Goal: Task Accomplishment & Management: Manage account settings

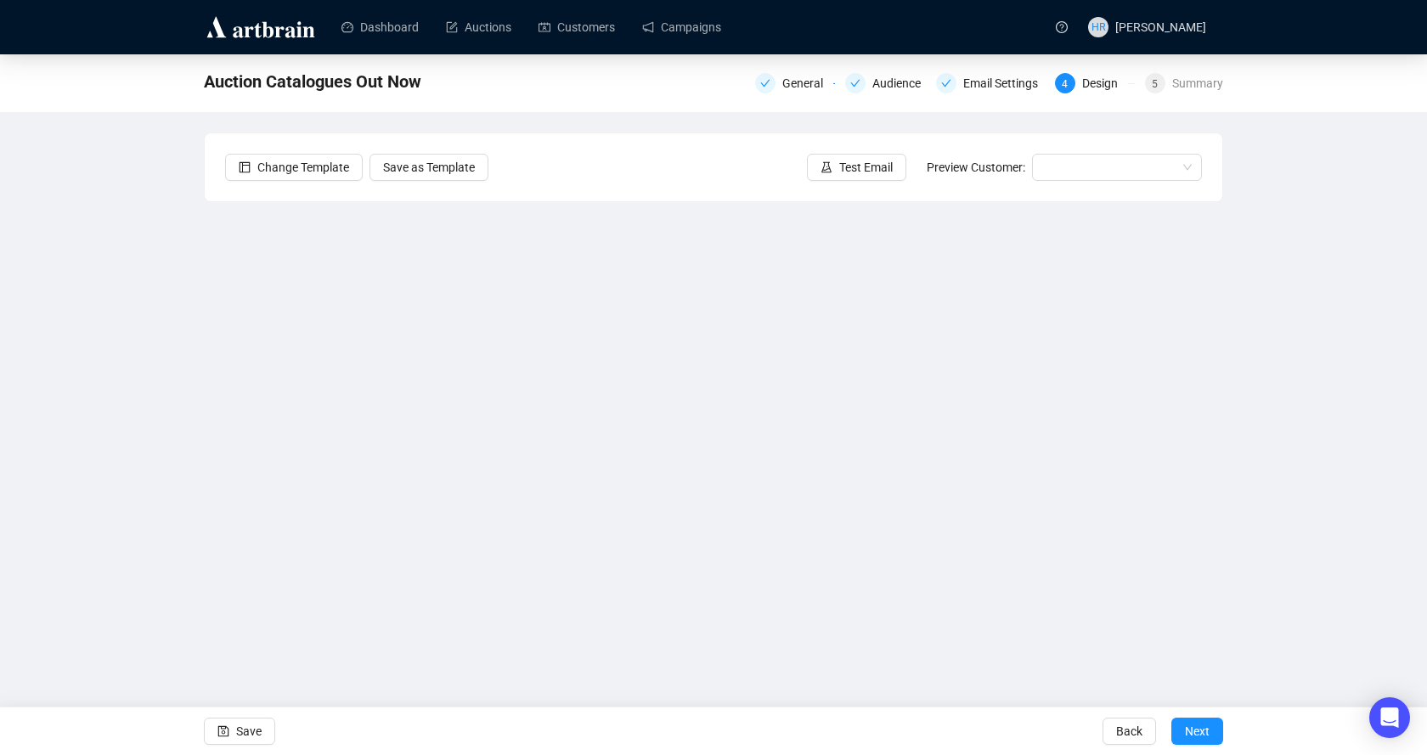
click at [234, 729] on button "Save" at bounding box center [239, 731] width 71 height 27
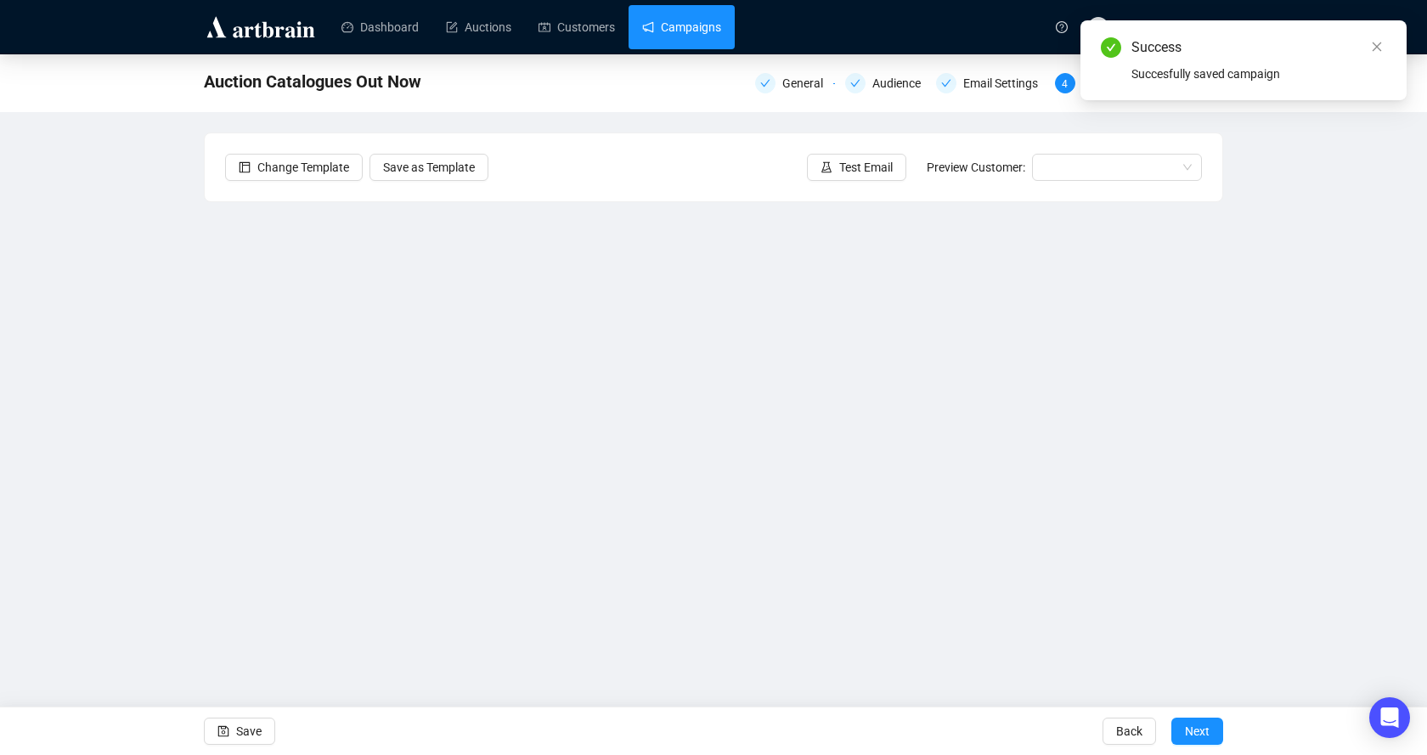
click at [642, 21] on link "Campaigns" at bounding box center [681, 27] width 79 height 44
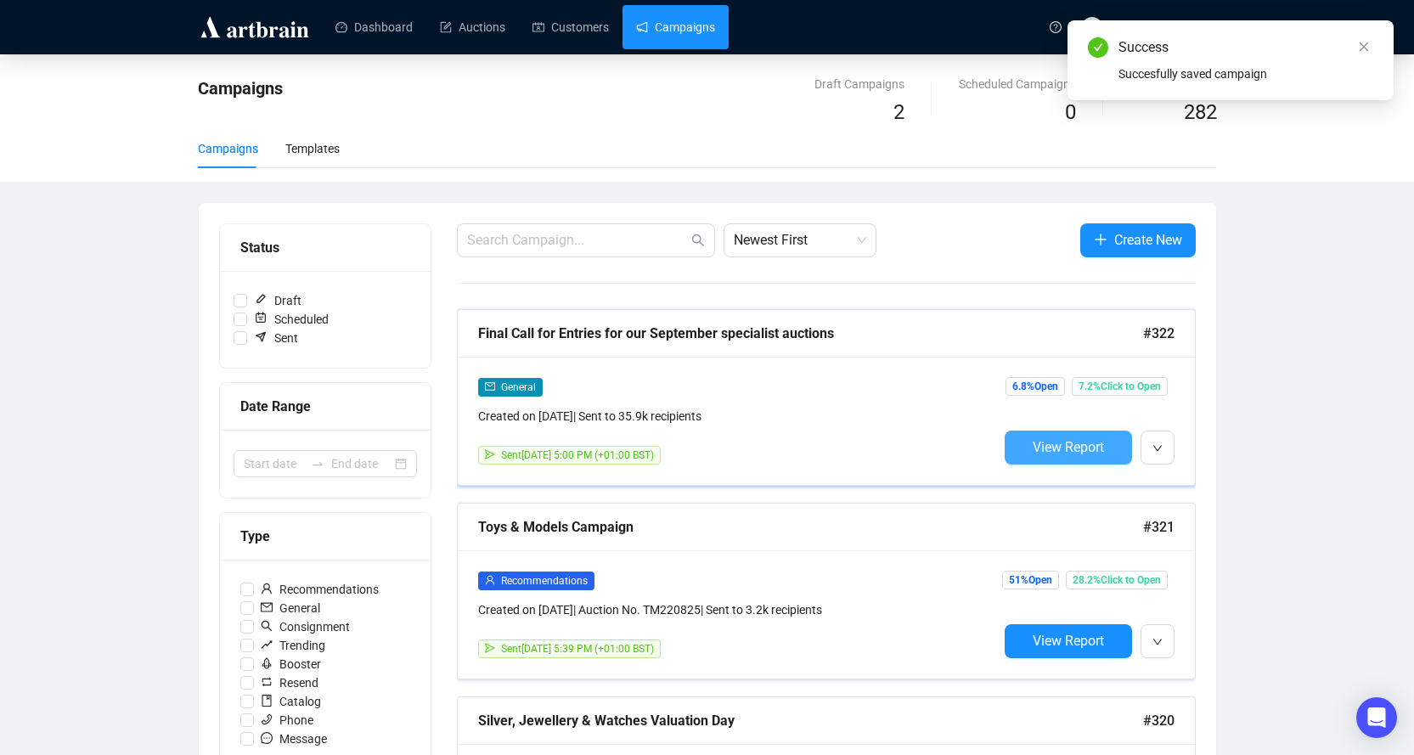
click at [1049, 451] on span "View Report" at bounding box center [1068, 447] width 71 height 16
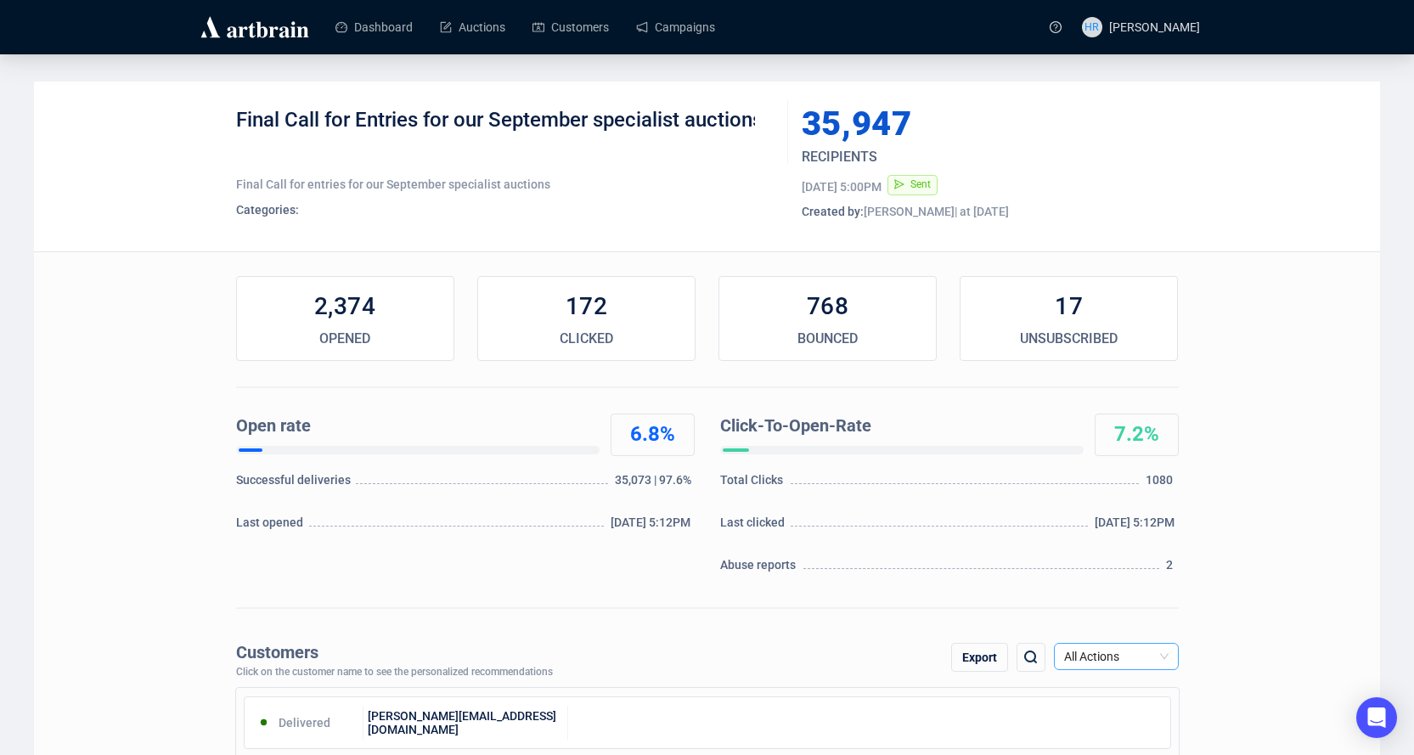
click at [1086, 653] on span "All Actions" at bounding box center [1116, 656] width 104 height 25
click at [1089, 624] on div "Spam Report" at bounding box center [1117, 622] width 98 height 19
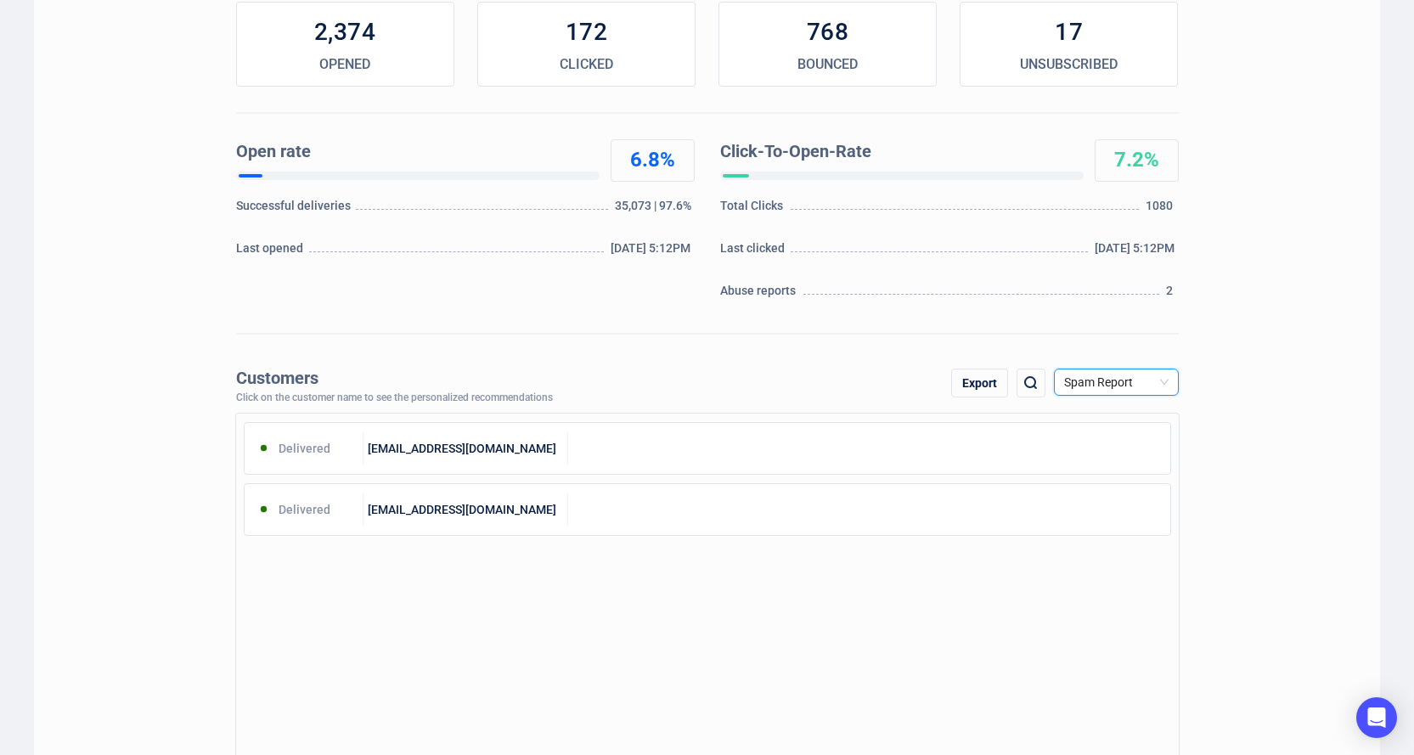
scroll to position [425, 0]
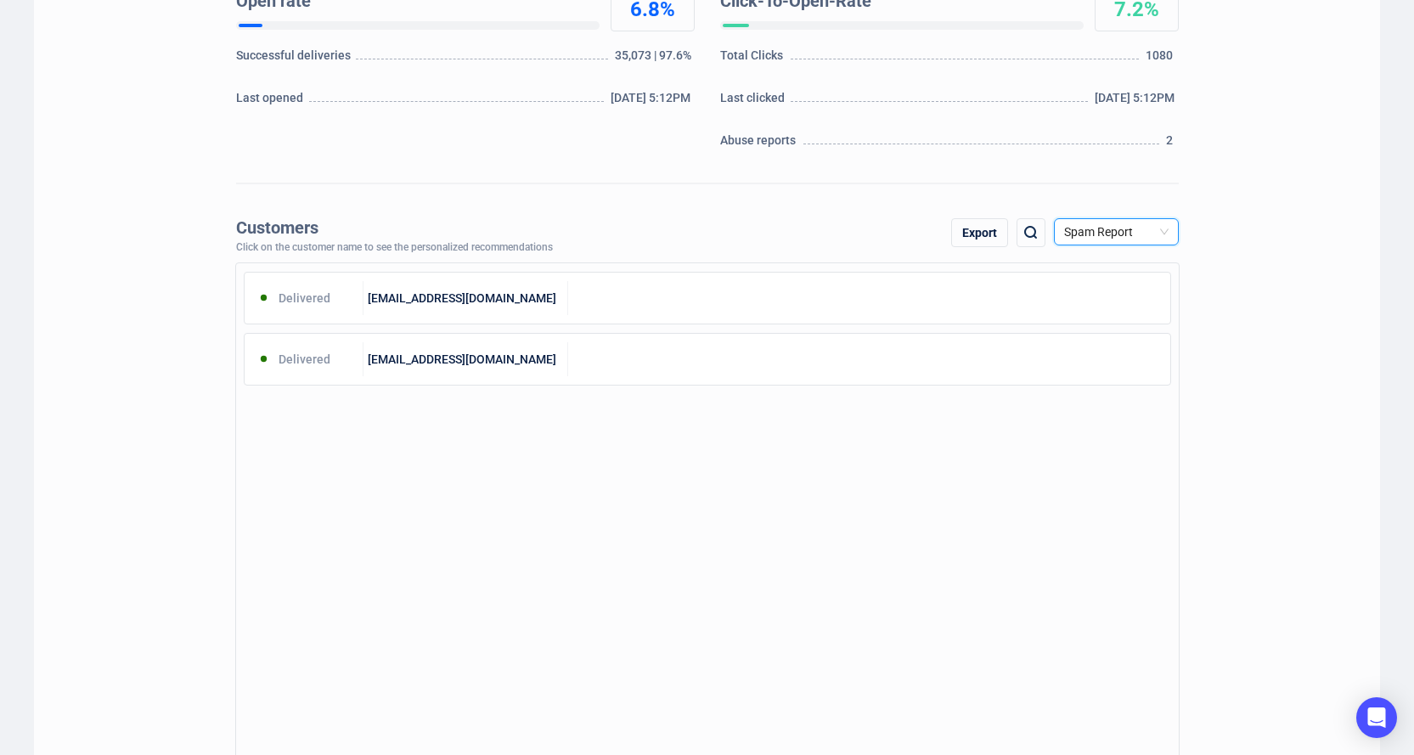
click at [1094, 239] on span "Spam Report" at bounding box center [1116, 231] width 104 height 25
click at [1090, 314] on div "Click" at bounding box center [1117, 320] width 98 height 19
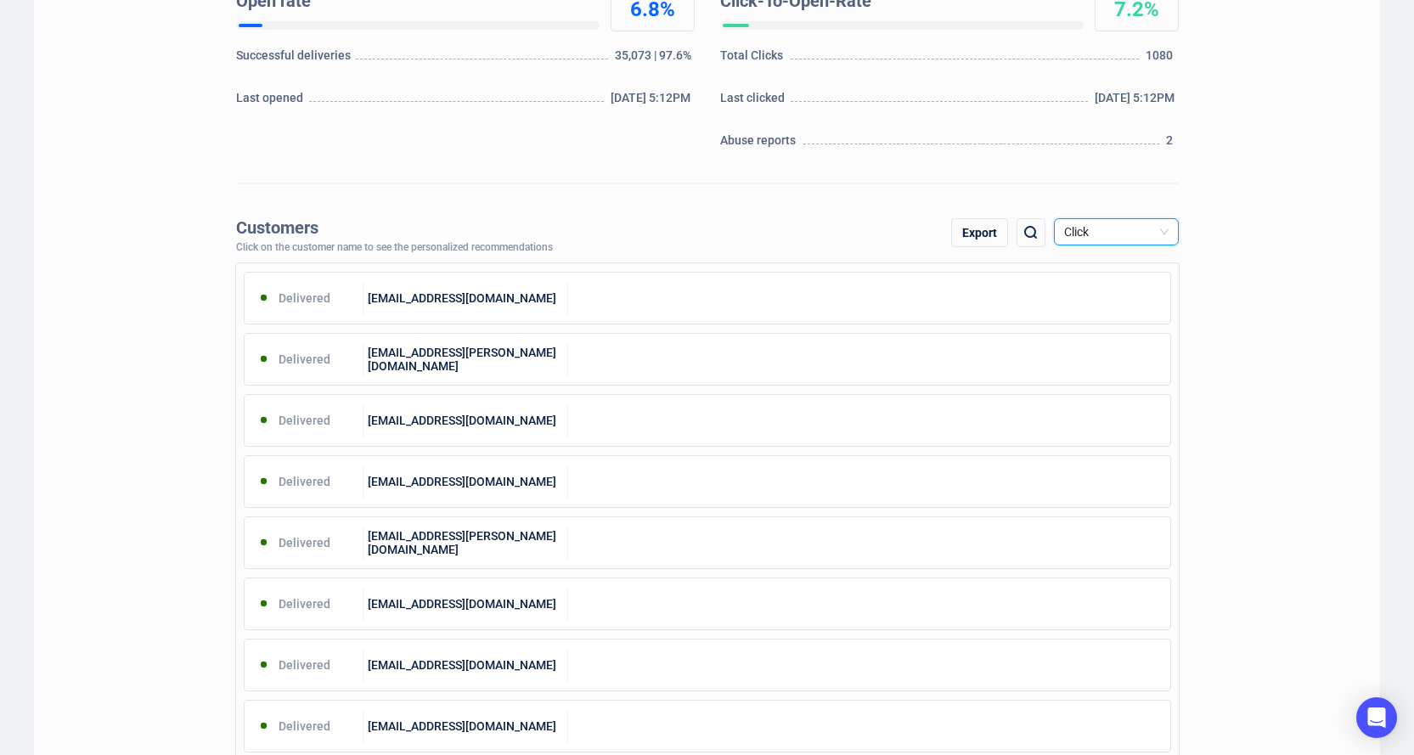
click at [1098, 230] on span "Click" at bounding box center [1116, 231] width 104 height 25
click at [1081, 257] on div "All Actions" at bounding box center [1117, 266] width 98 height 19
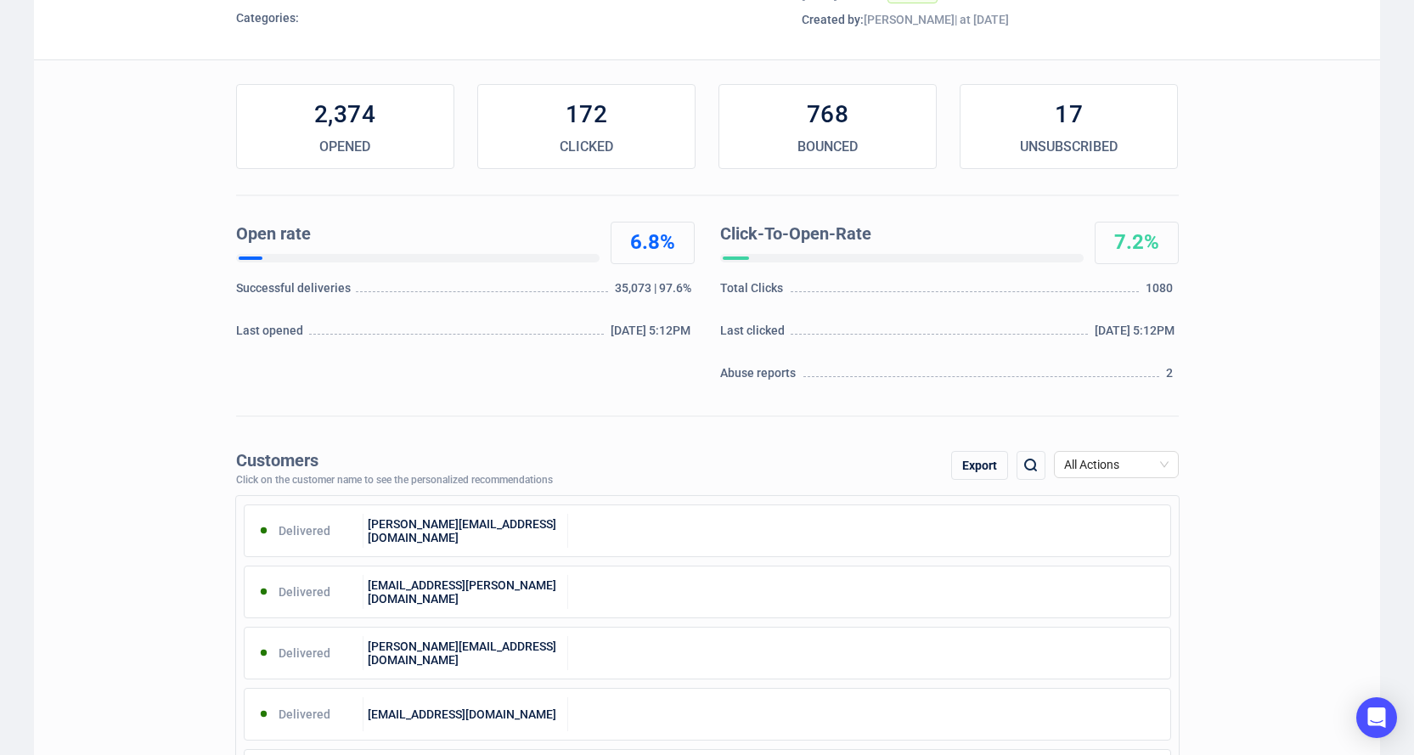
scroll to position [0, 0]
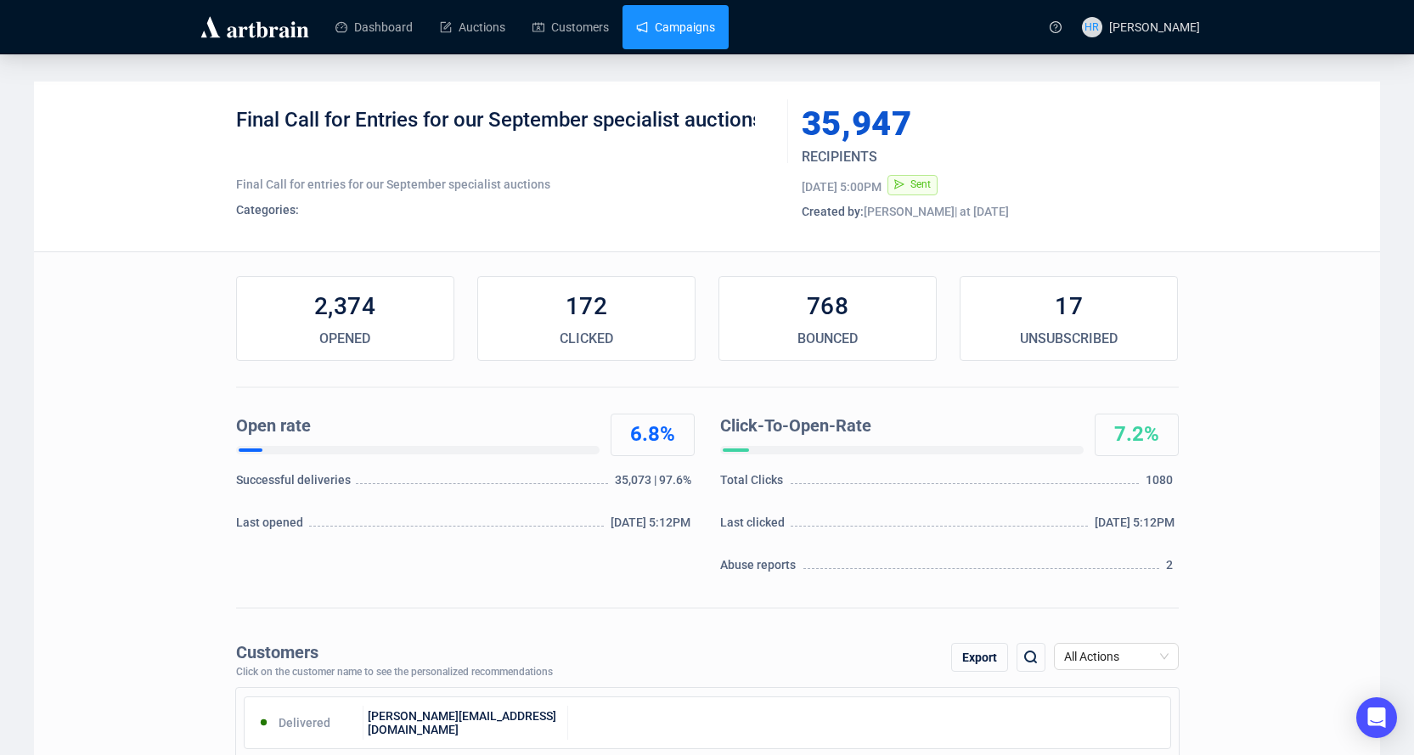
click at [689, 18] on link "Campaigns" at bounding box center [675, 27] width 79 height 44
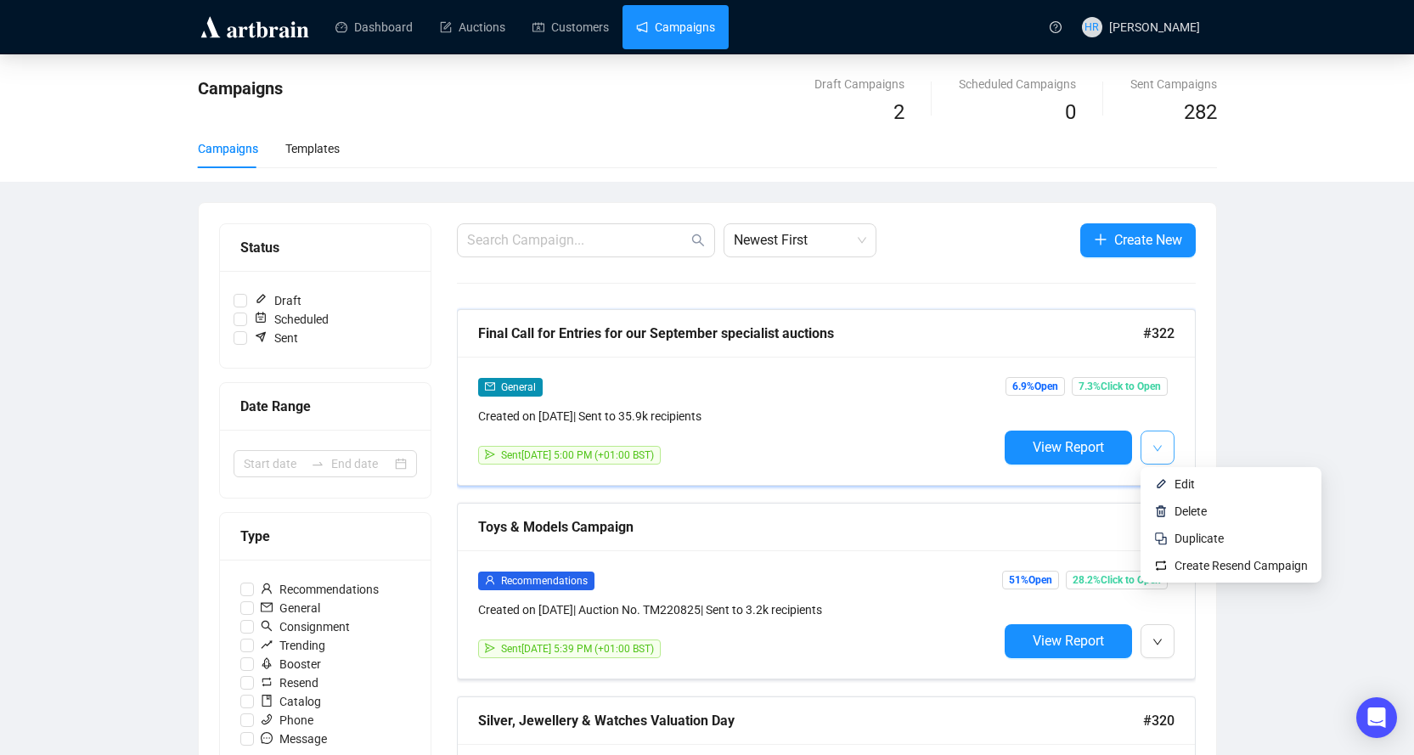
click at [1164, 442] on button "button" at bounding box center [1158, 448] width 34 height 34
click at [1164, 462] on button "button" at bounding box center [1158, 448] width 34 height 34
click at [1171, 481] on li "Edit" at bounding box center [1231, 484] width 174 height 27
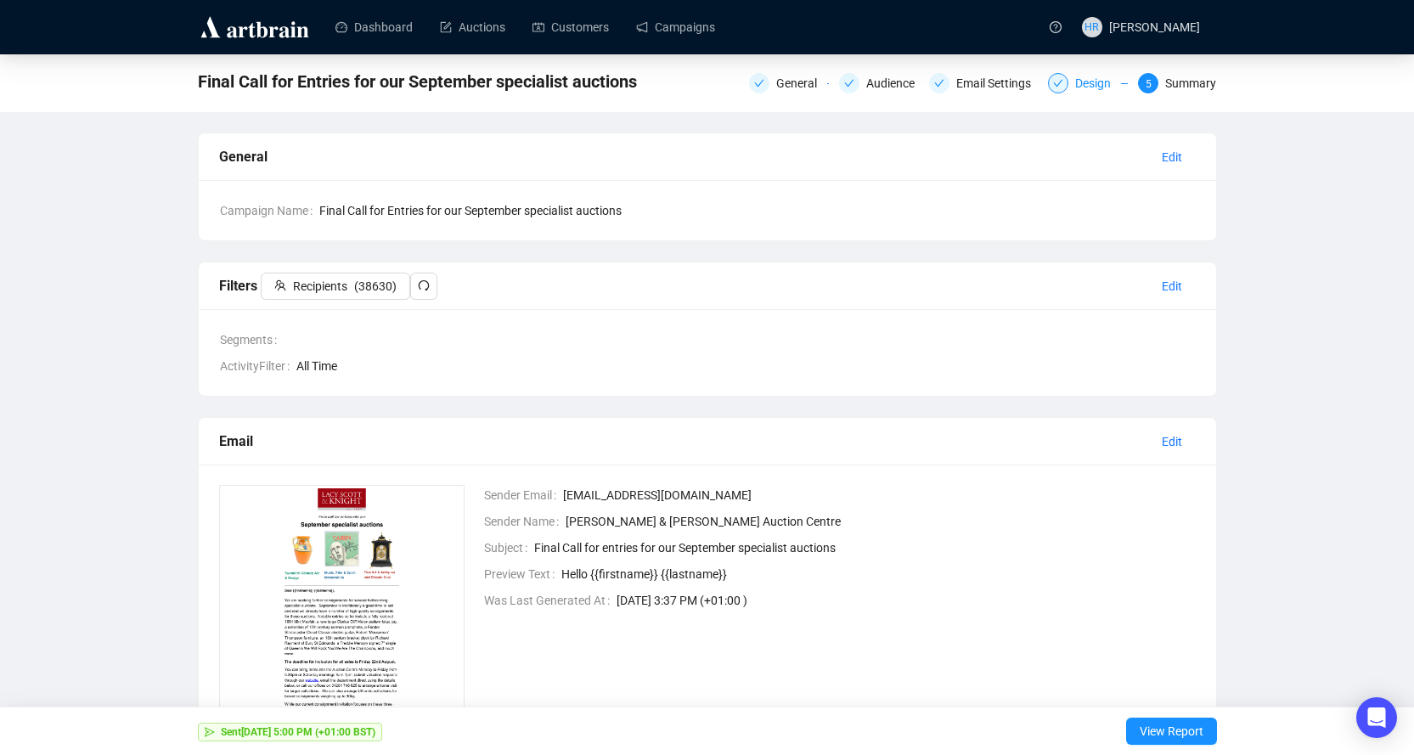
click at [1075, 76] on div "Design" at bounding box center [1088, 83] width 80 height 20
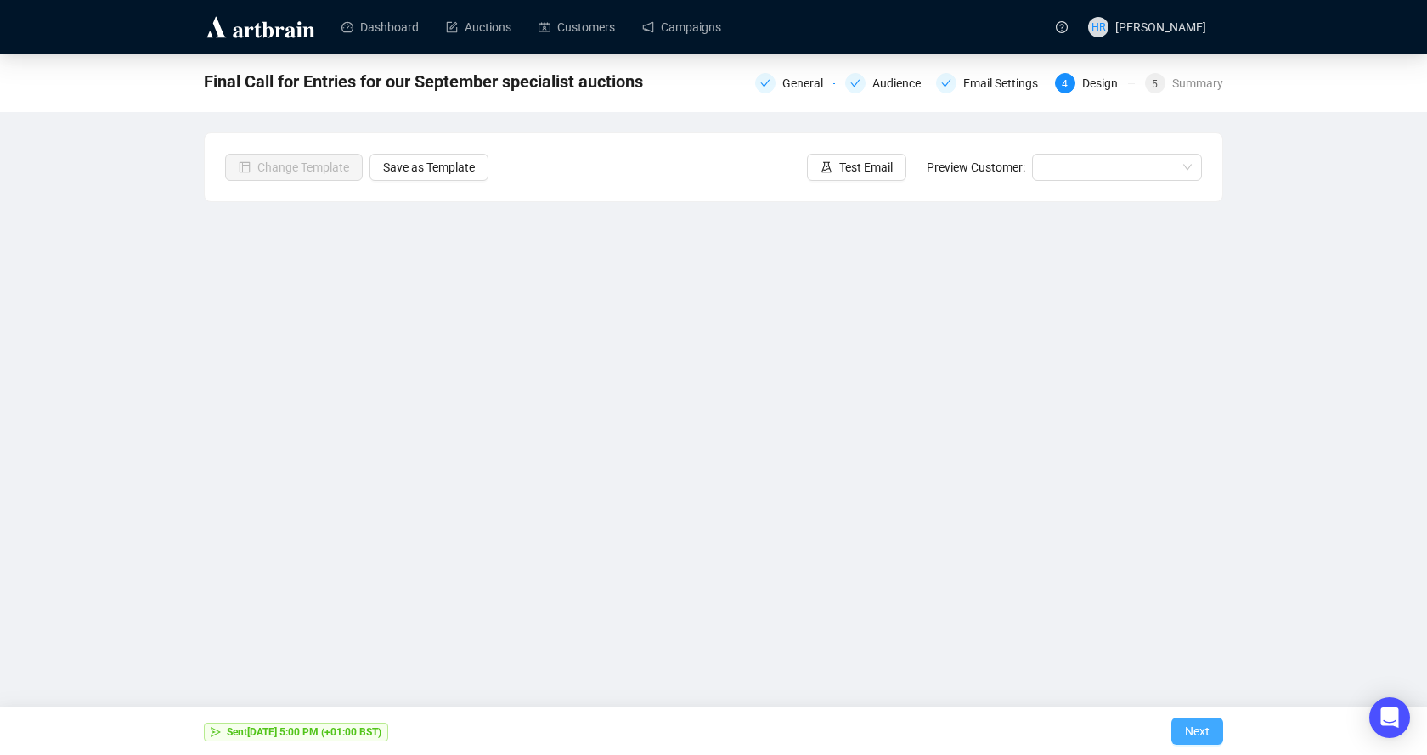
click at [1199, 731] on span "Next" at bounding box center [1197, 732] width 25 height 48
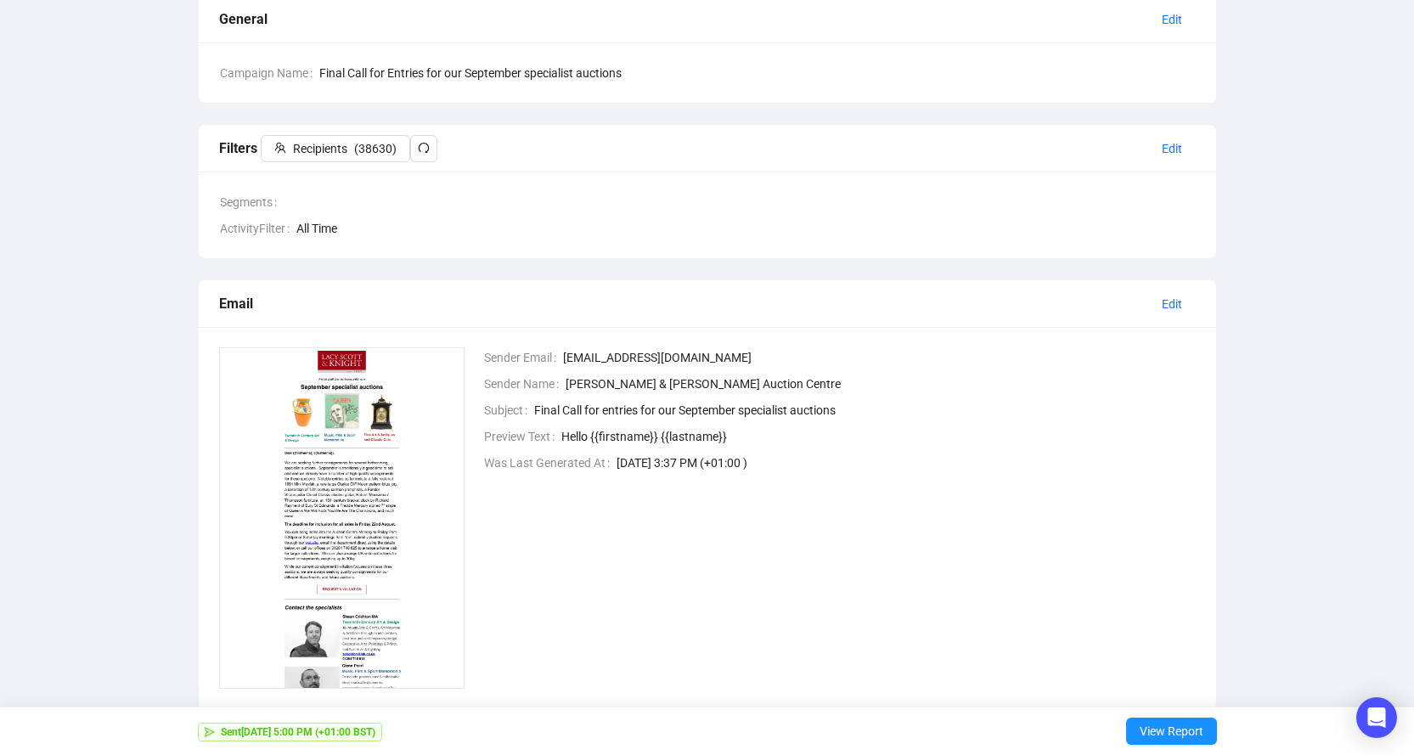
scroll to position [178, 0]
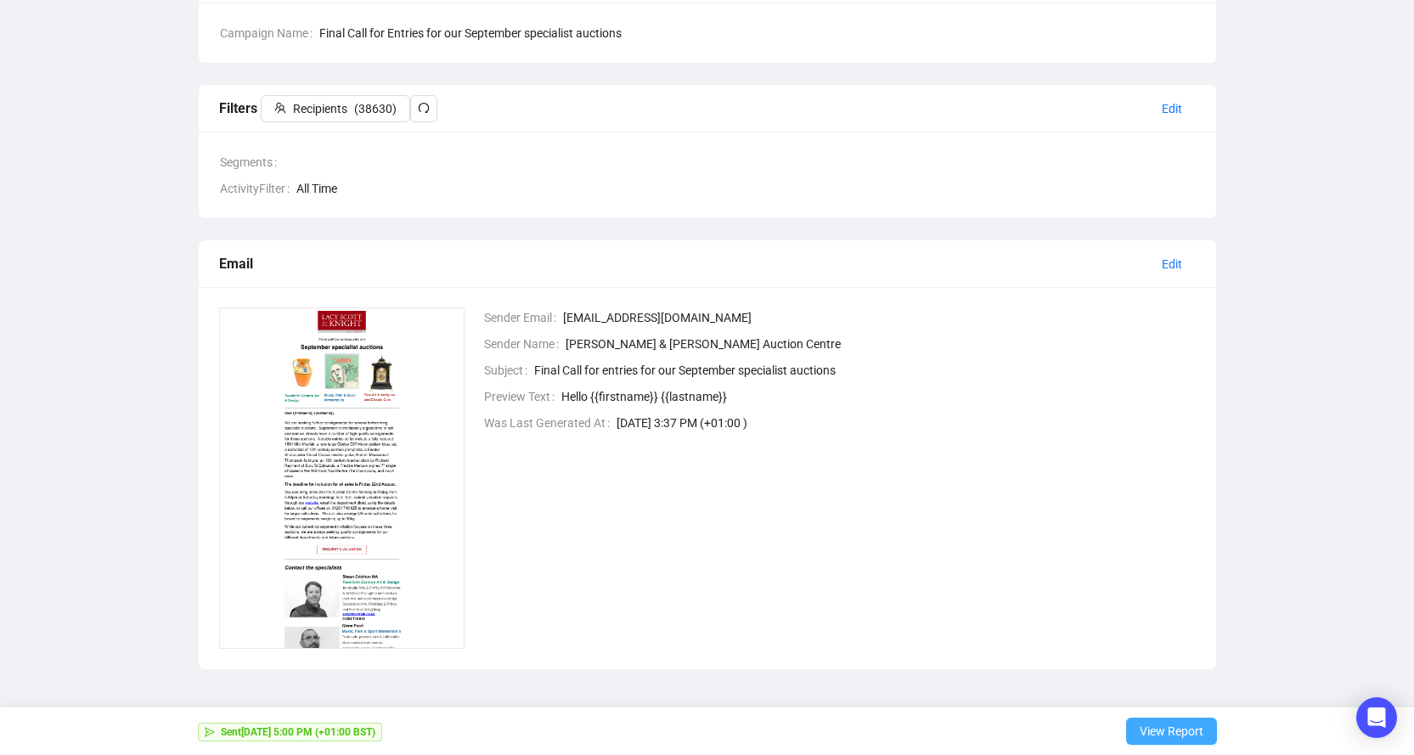
click at [1154, 731] on span "View Report" at bounding box center [1172, 732] width 64 height 48
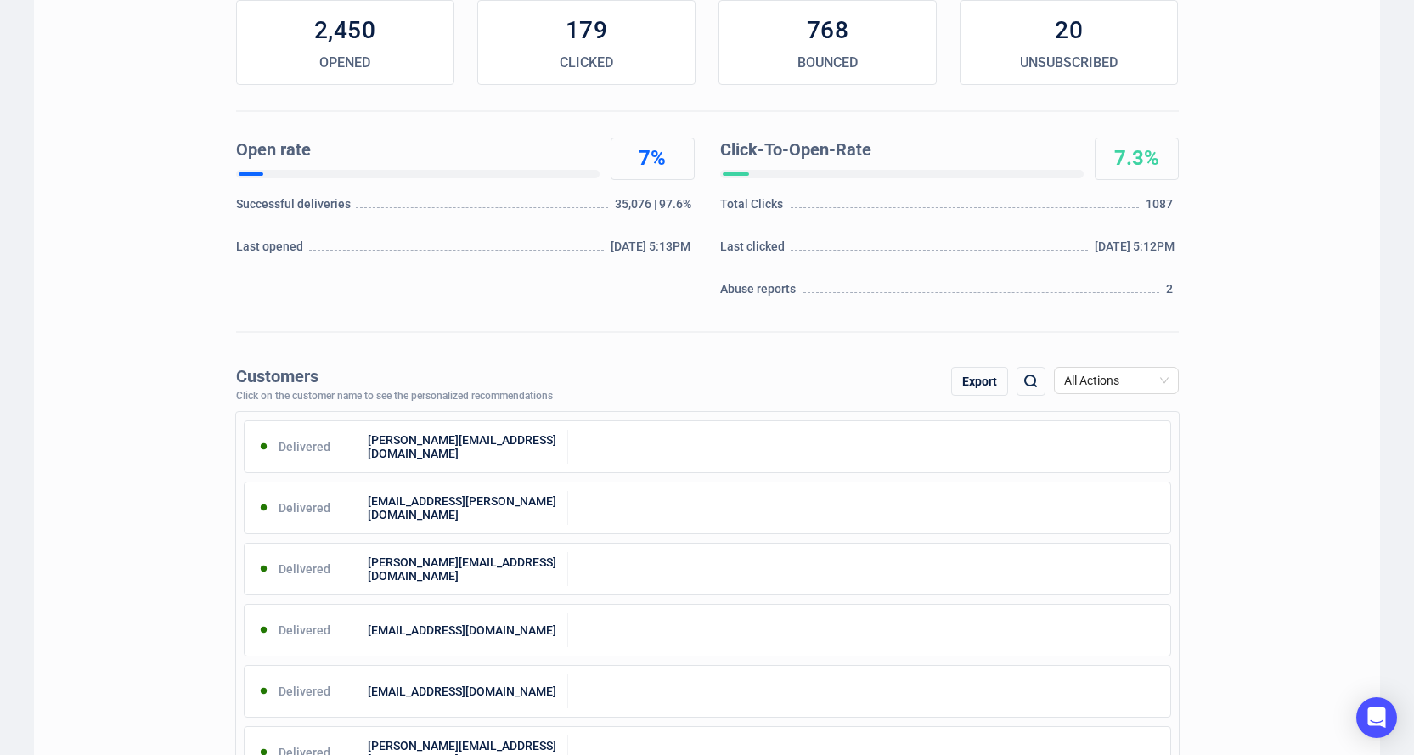
scroll to position [85, 0]
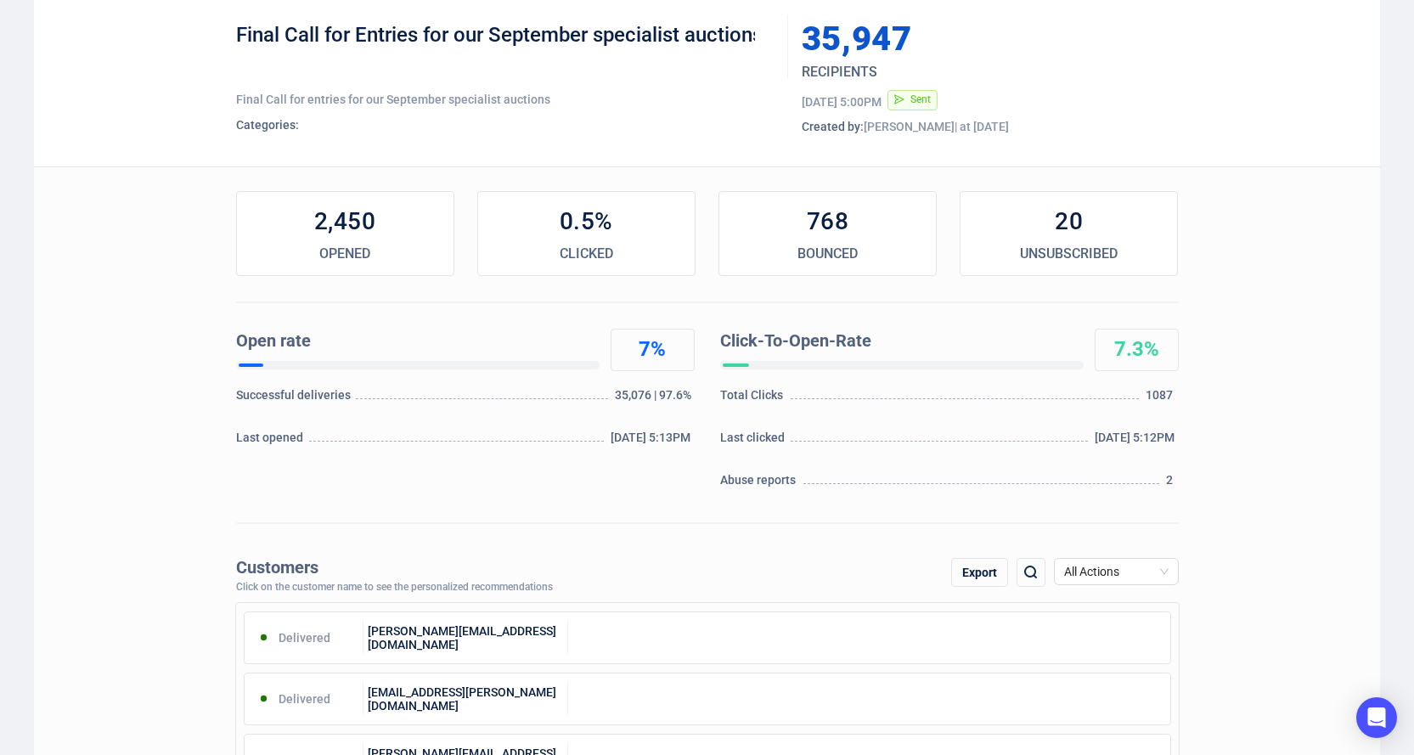
click at [555, 238] on div "0.5%" at bounding box center [586, 222] width 217 height 34
click at [1124, 568] on span "All Actions" at bounding box center [1116, 571] width 104 height 25
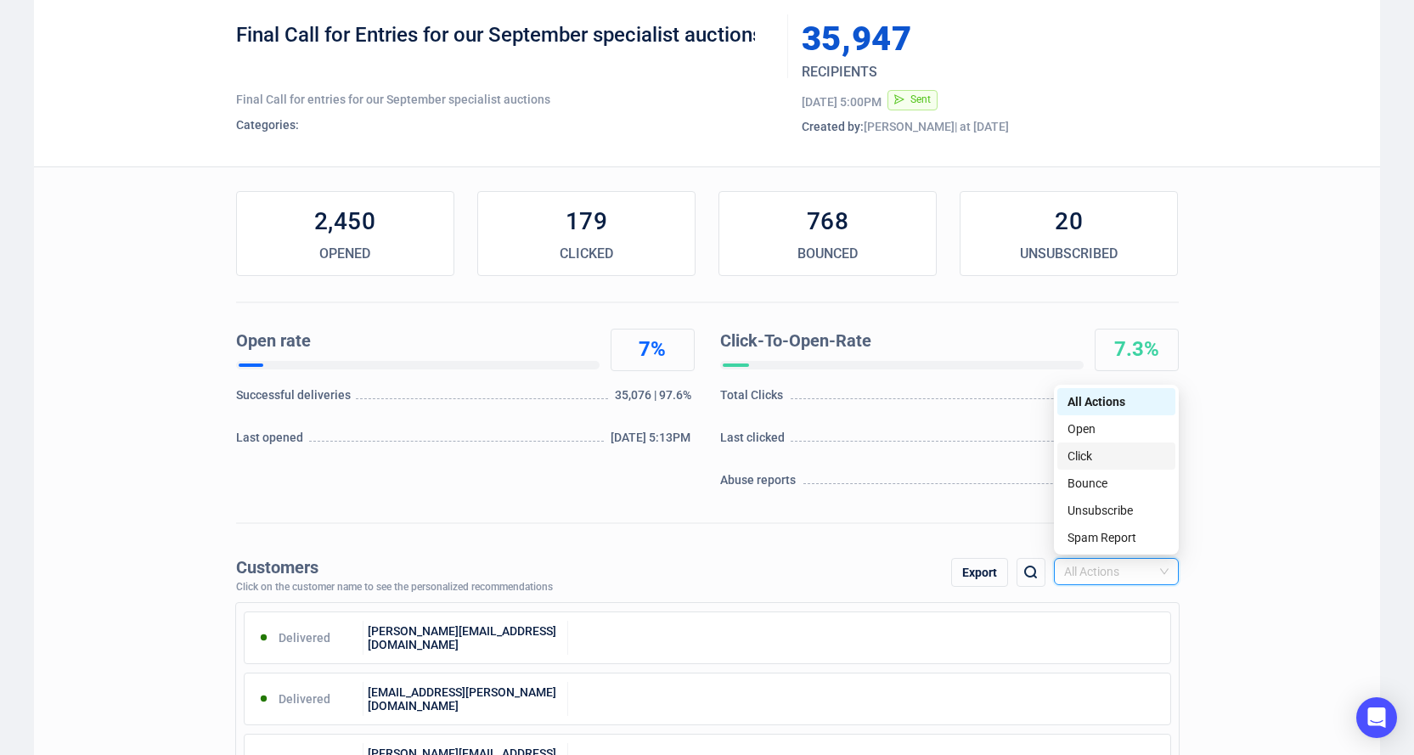
click at [1106, 457] on div "Click" at bounding box center [1117, 456] width 98 height 19
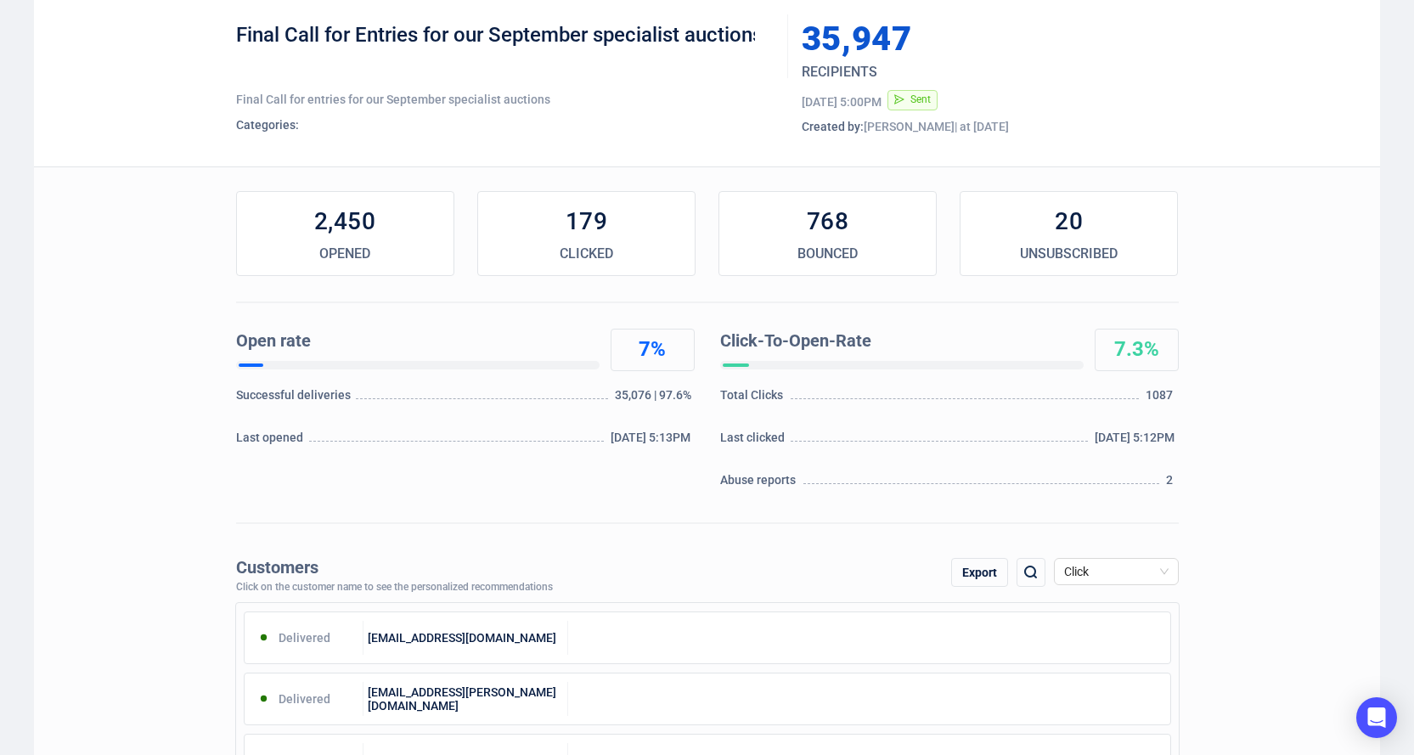
click at [1030, 573] on img at bounding box center [1031, 572] width 20 height 20
click at [828, 568] on div "Export" at bounding box center [832, 572] width 57 height 29
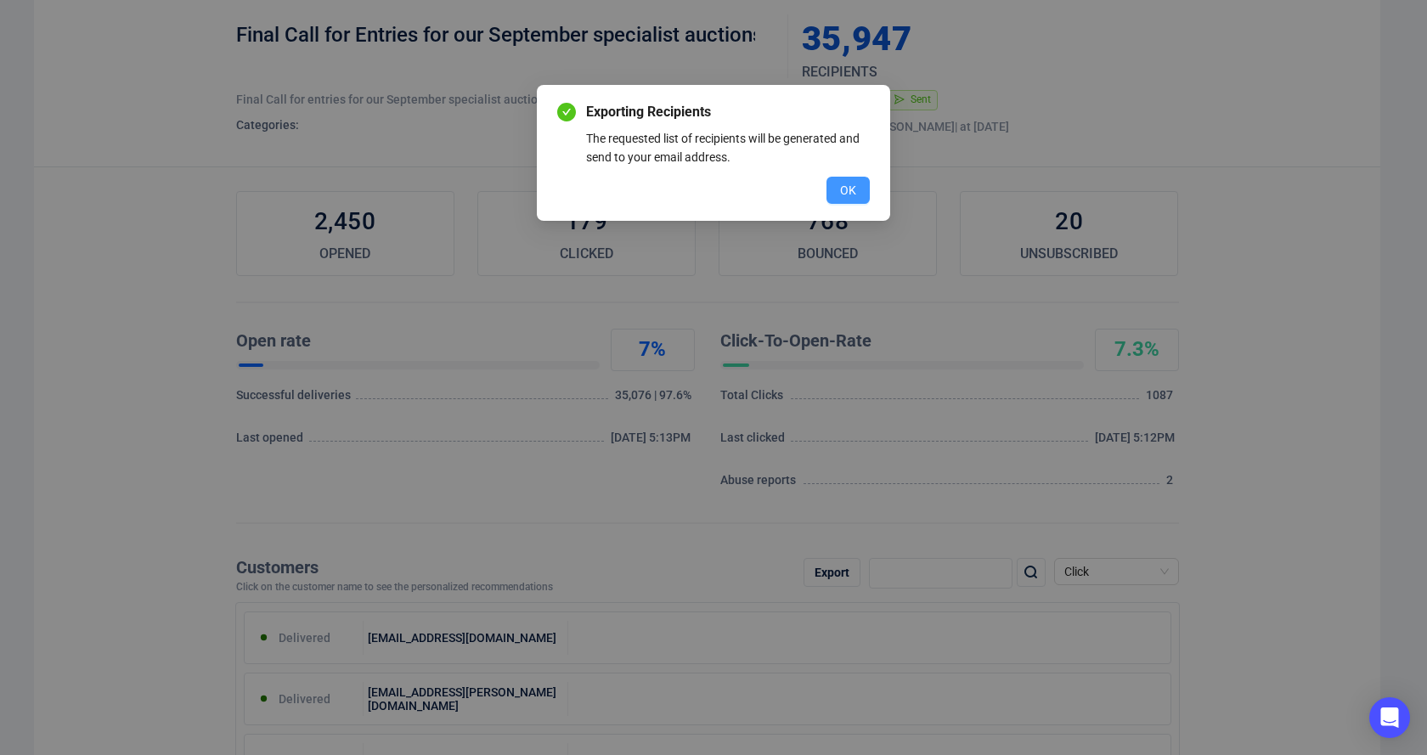
click at [832, 185] on button "OK" at bounding box center [848, 190] width 43 height 27
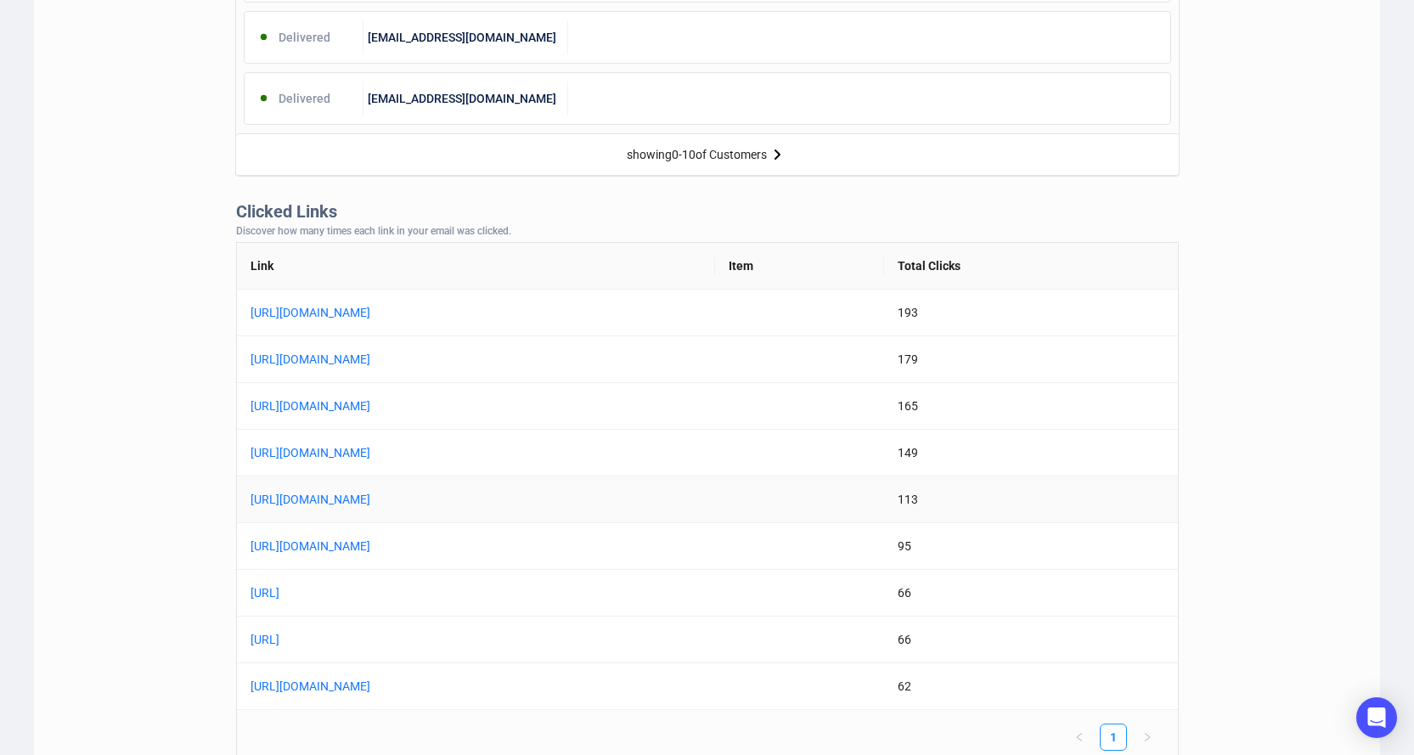
scroll to position [1246, 0]
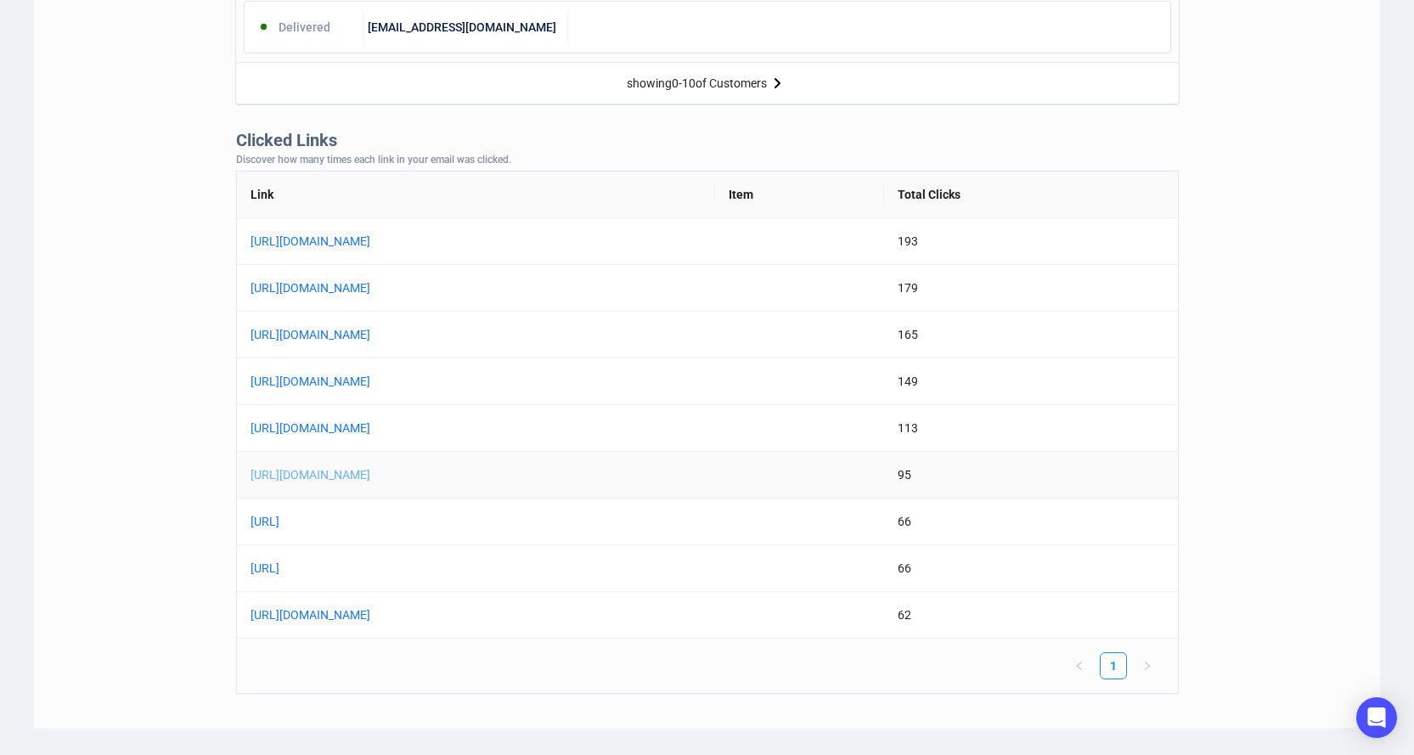
click at [460, 467] on link "[URL][DOMAIN_NAME]" at bounding box center [463, 475] width 425 height 19
click at [362, 429] on link "[URL][DOMAIN_NAME]" at bounding box center [463, 428] width 425 height 19
click at [320, 559] on link "[URL]" at bounding box center [463, 568] width 425 height 19
click at [315, 520] on link "[URL]" at bounding box center [463, 521] width 425 height 19
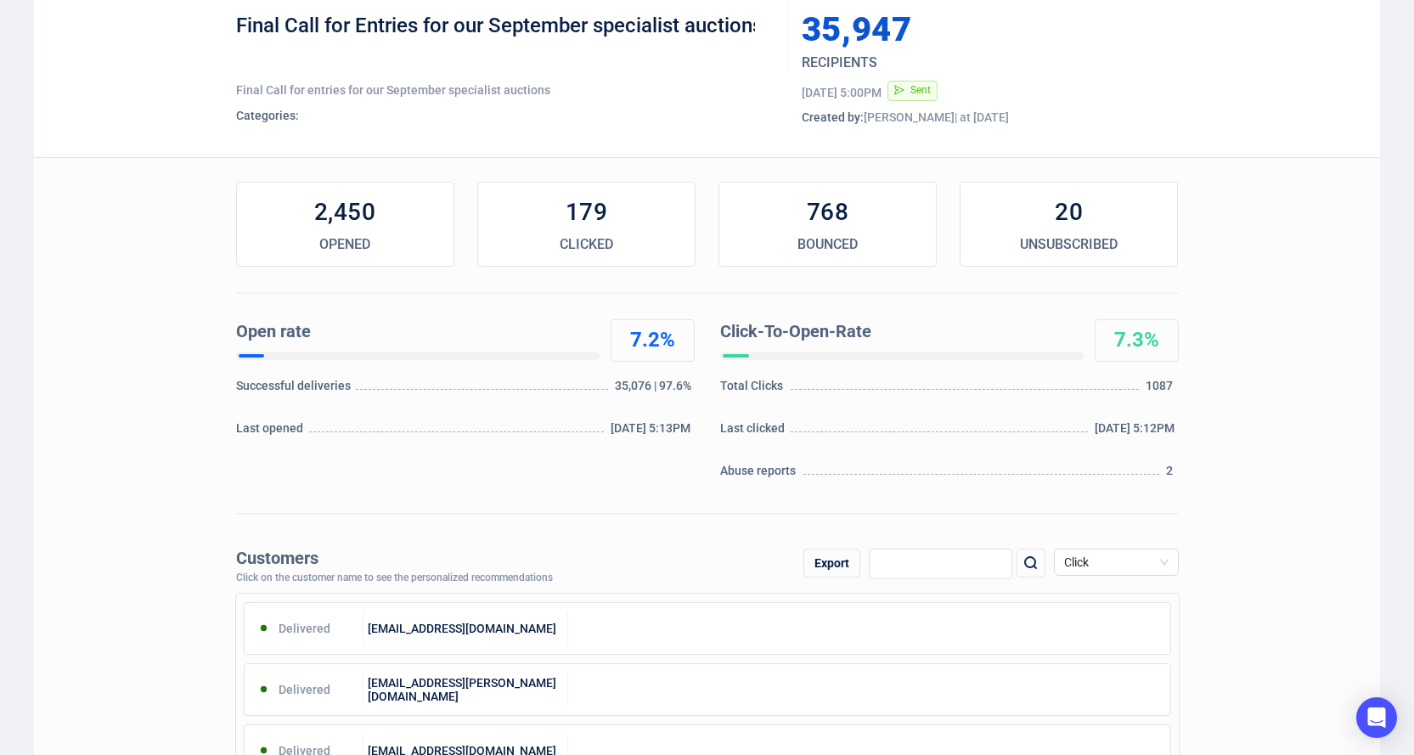
scroll to position [0, 0]
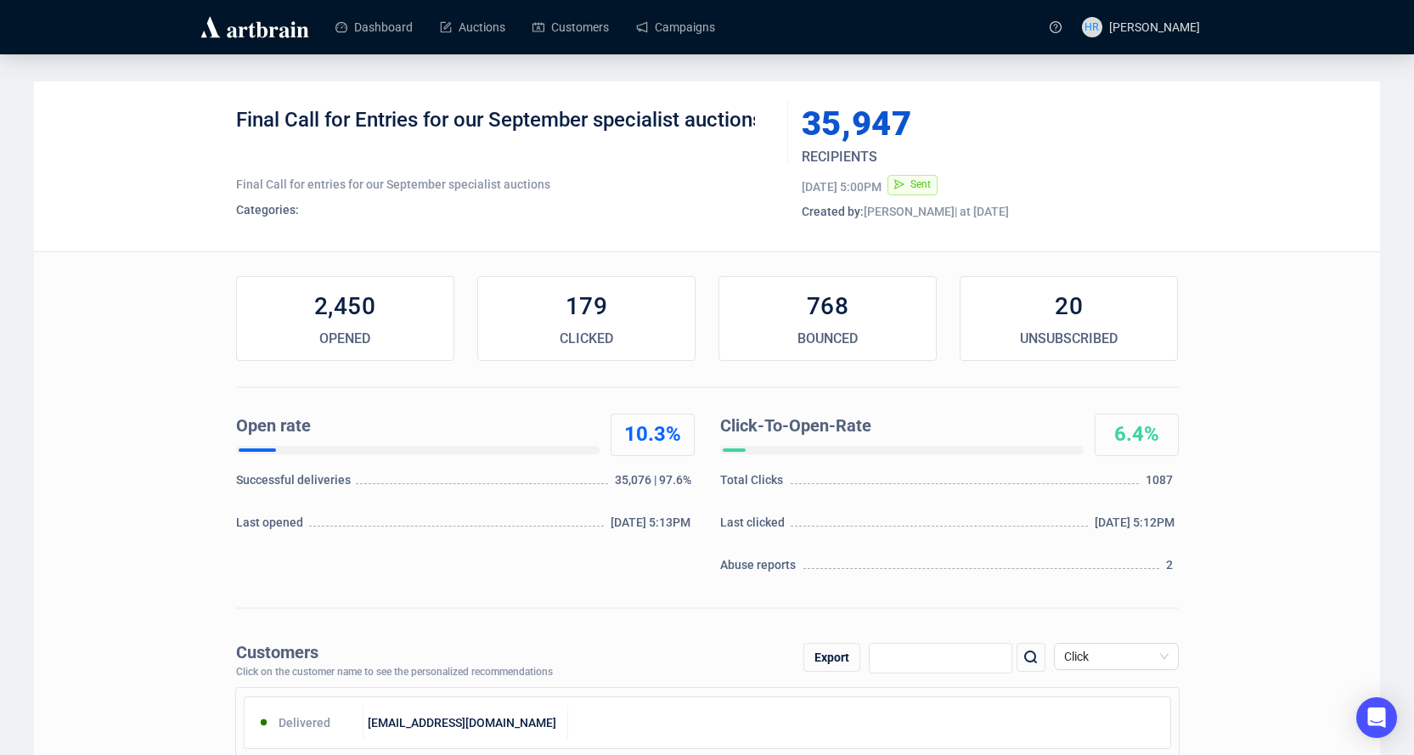
click at [1240, 123] on div "Final Call for Entries for our September specialist auctions Final Call for ent…" at bounding box center [707, 167] width 1346 height 170
